Goal: Task Accomplishment & Management: Complete application form

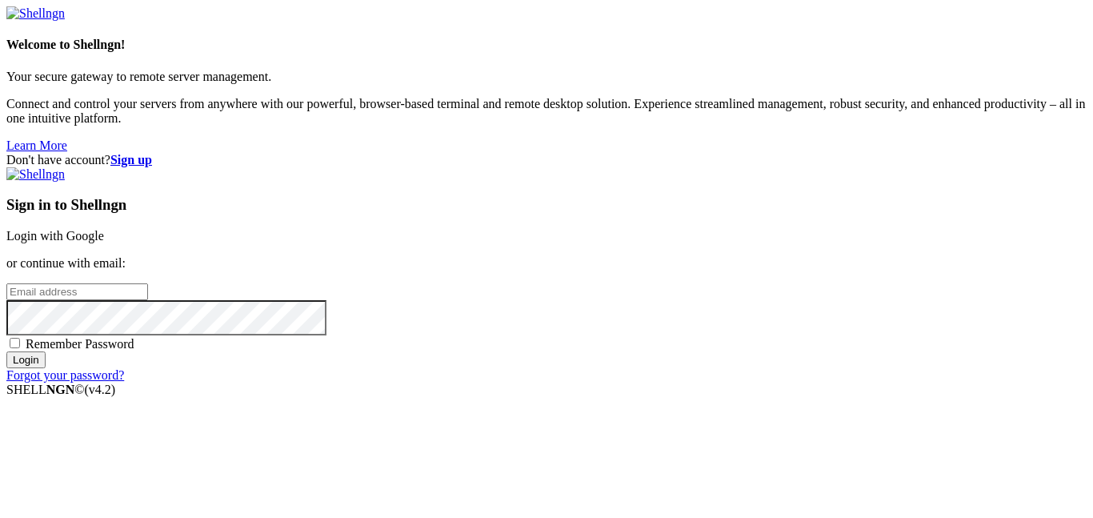
click at [152, 153] on strong "Sign up" at bounding box center [131, 160] width 42 height 14
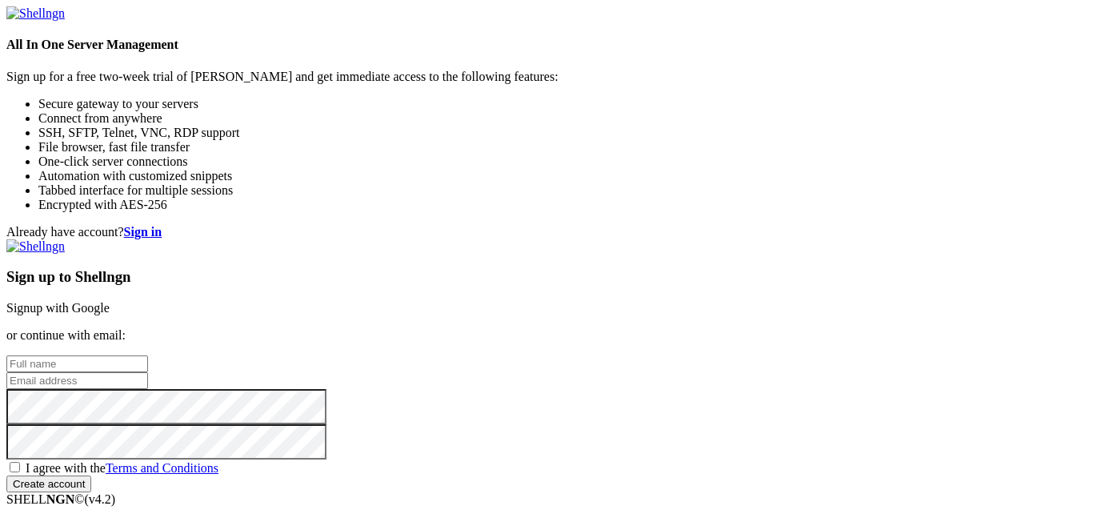
click at [148, 355] on input "text" at bounding box center [77, 363] width 142 height 17
type input "[PERSON_NAME]"
type input "[EMAIL_ADDRESS][DOMAIN_NAME]"
click at [218, 461] on span "I agree with the Terms and Conditions" at bounding box center [122, 468] width 193 height 14
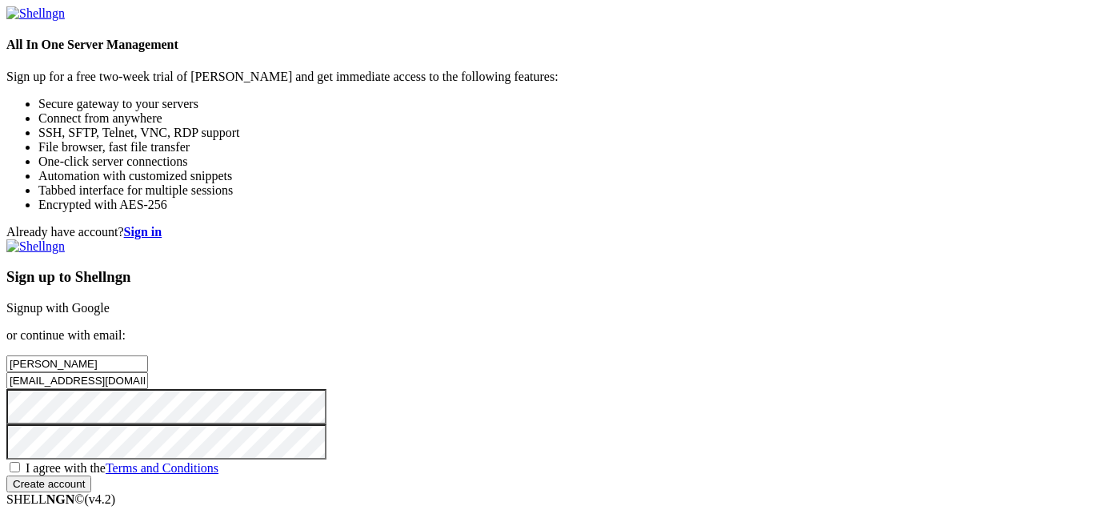
click at [20, 462] on input "I agree with the Terms and Conditions" at bounding box center [15, 467] width 10 height 10
checkbox input "true"
click at [91, 475] on input "Create account" at bounding box center [48, 483] width 85 height 17
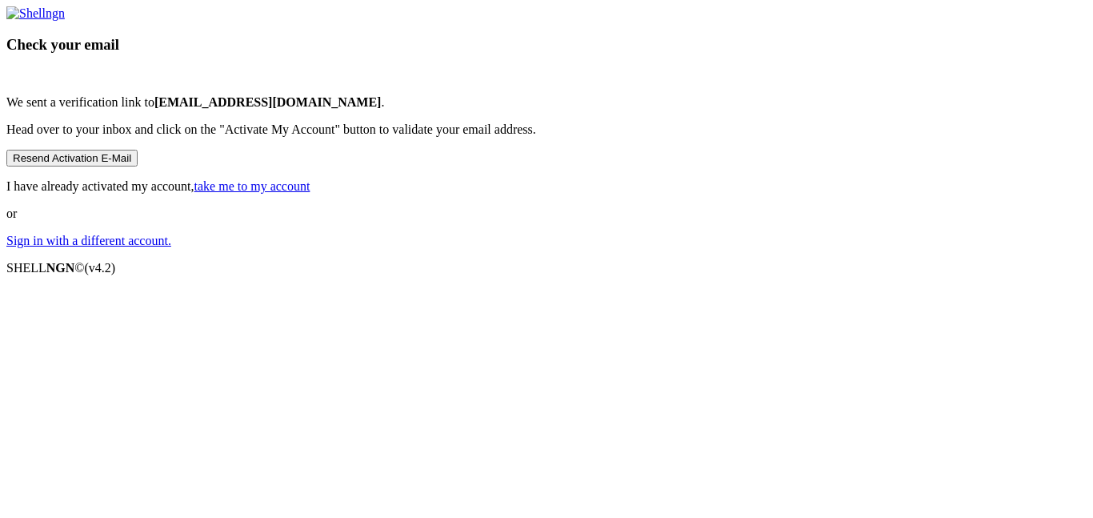
scroll to position [2, 0]
click at [311, 193] on link "take me to my account" at bounding box center [252, 186] width 116 height 14
